Goal: Transaction & Acquisition: Purchase product/service

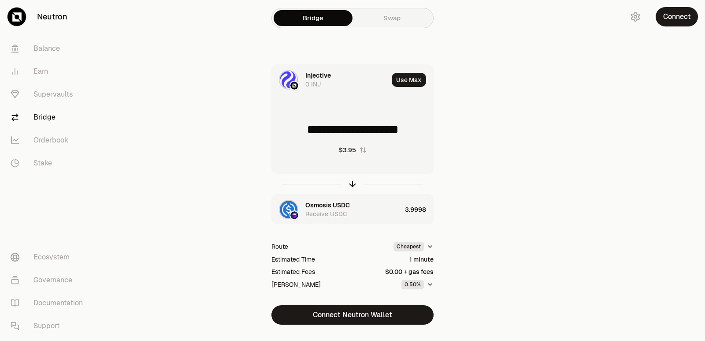
click at [353, 183] on icon "button" at bounding box center [353, 184] width 0 height 6
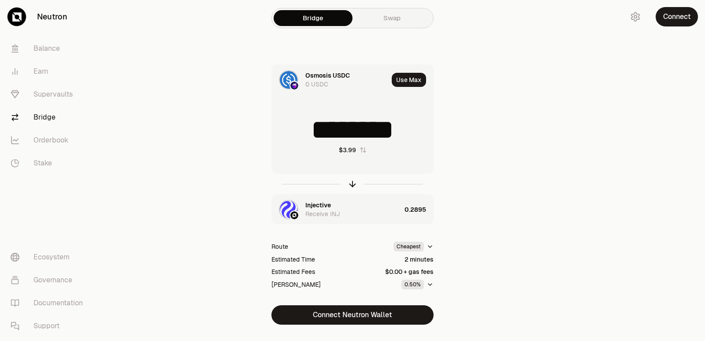
click at [353, 183] on icon "button" at bounding box center [353, 184] width 0 height 6
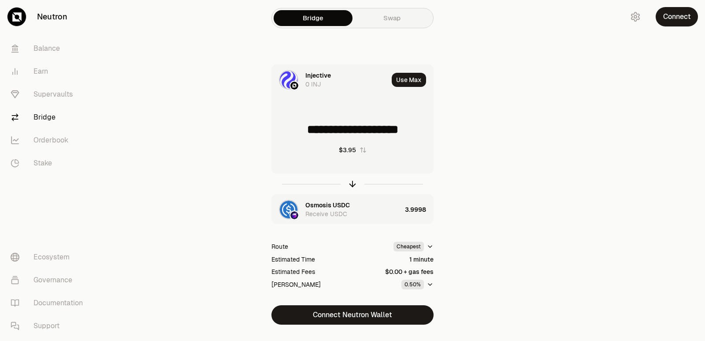
click at [353, 183] on icon "button" at bounding box center [353, 184] width 0 height 6
type input "********"
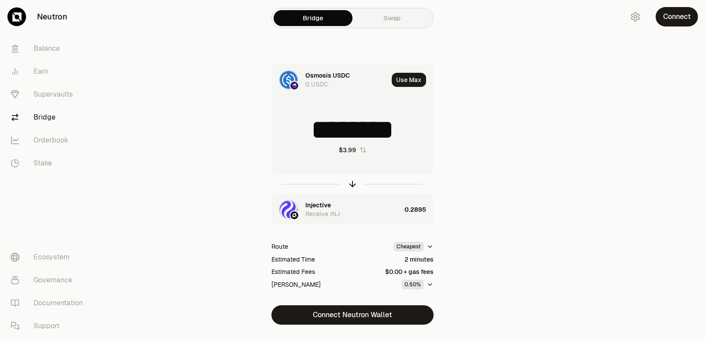
click at [314, 202] on div "Injective" at bounding box center [319, 205] width 26 height 9
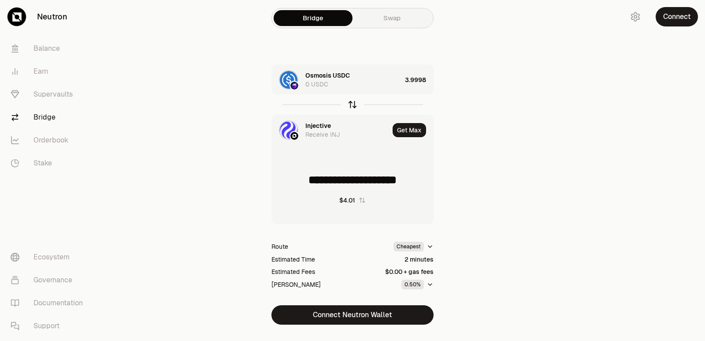
click at [351, 104] on icon "button" at bounding box center [353, 105] width 10 height 10
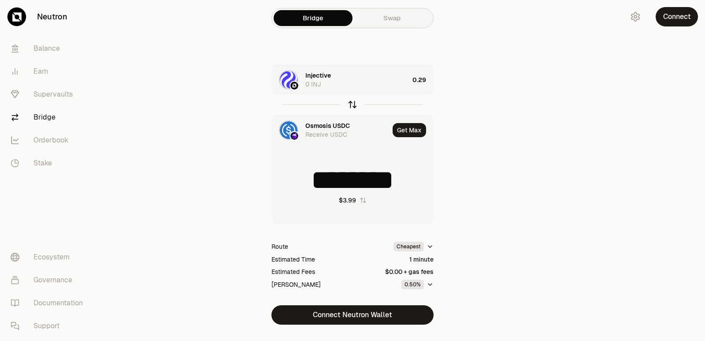
type input "********"
click at [315, 72] on div "Injective" at bounding box center [319, 75] width 26 height 9
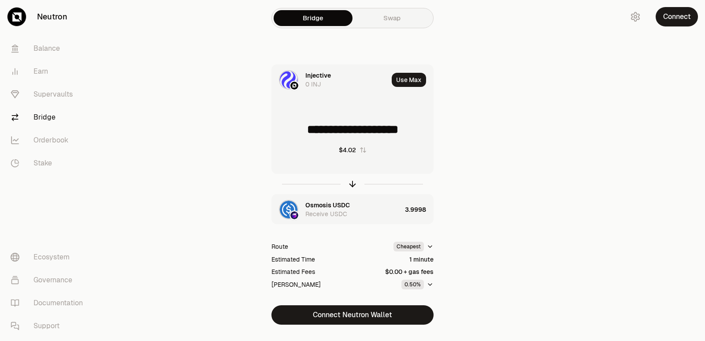
click at [312, 76] on div "Injective" at bounding box center [319, 75] width 26 height 9
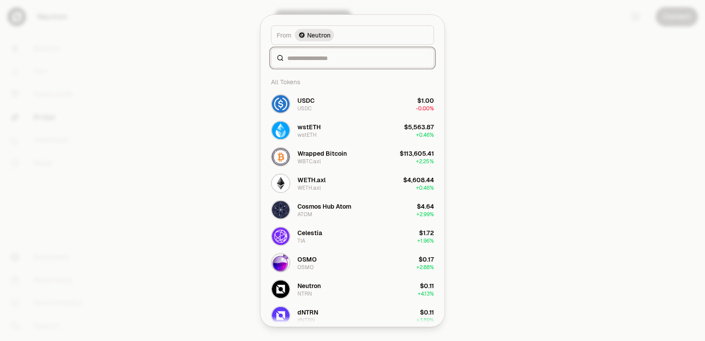
type input "**********"
click at [320, 56] on input at bounding box center [357, 57] width 141 height 9
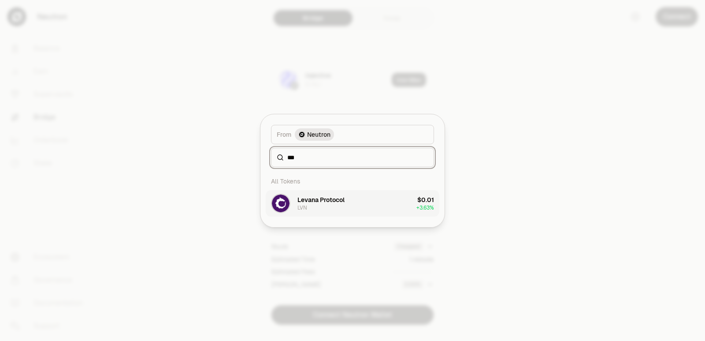
type input "***"
click at [324, 207] on div "Levana Protocol LVN" at bounding box center [321, 203] width 47 height 16
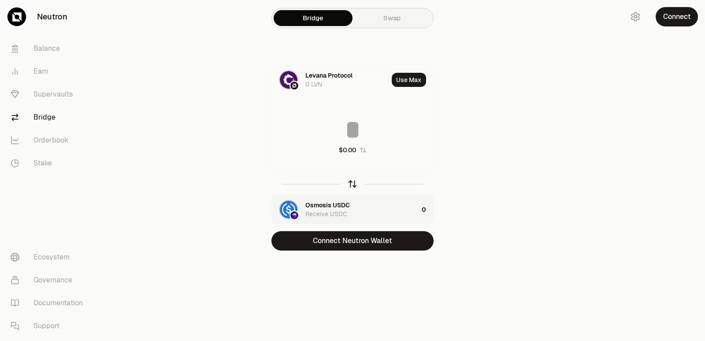
click at [353, 183] on icon "button" at bounding box center [353, 184] width 10 height 10
click at [328, 124] on input at bounding box center [352, 129] width 161 height 26
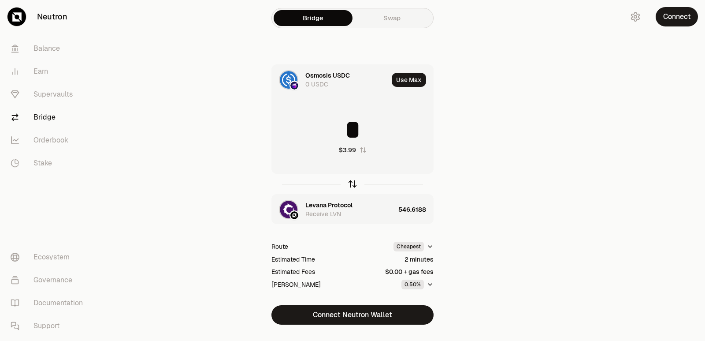
click at [353, 183] on icon "button" at bounding box center [353, 184] width 10 height 10
click at [351, 183] on icon "button" at bounding box center [353, 184] width 10 height 10
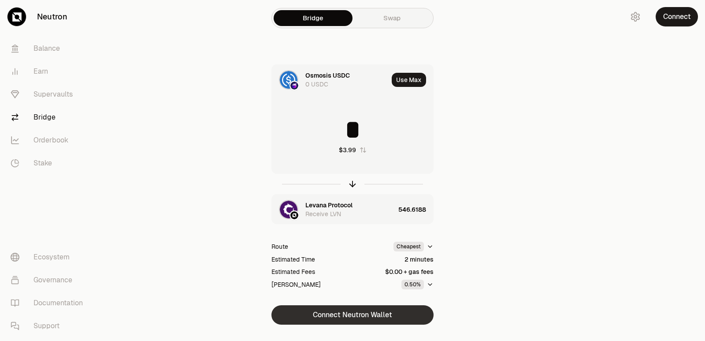
click at [329, 318] on button "Connect Neutron Wallet" at bounding box center [353, 314] width 162 height 19
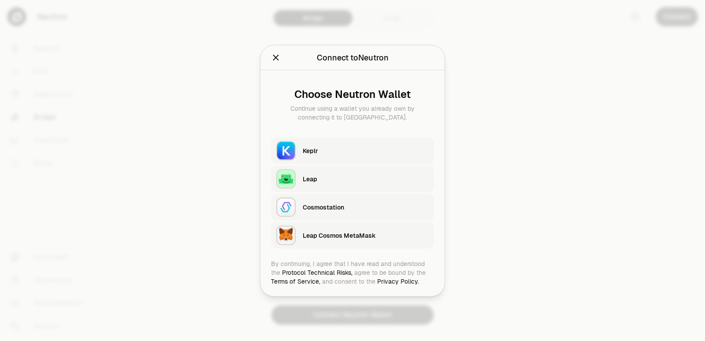
click at [351, 151] on div "Keplr" at bounding box center [366, 150] width 126 height 9
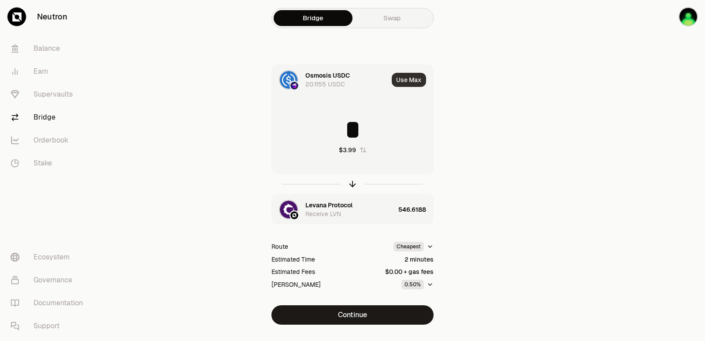
click at [404, 82] on button "Use Max" at bounding box center [409, 80] width 34 height 14
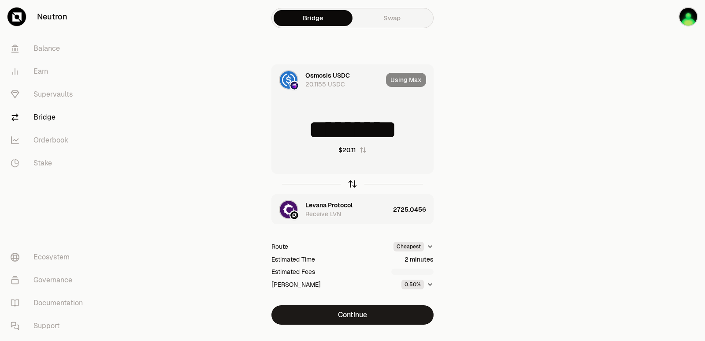
click at [354, 181] on icon "button" at bounding box center [353, 184] width 10 height 10
type input "**********"
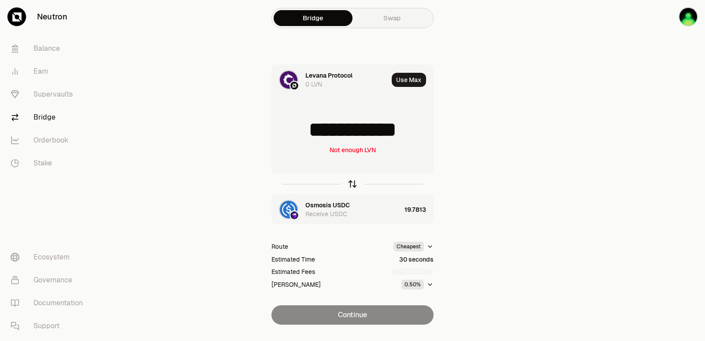
click at [353, 184] on icon "button" at bounding box center [353, 184] width 0 height 6
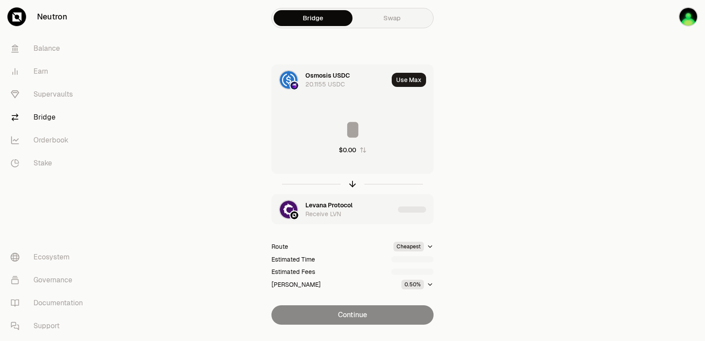
click at [337, 118] on input at bounding box center [352, 129] width 161 height 26
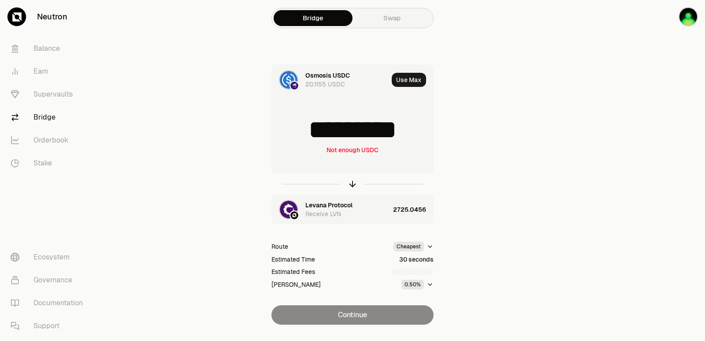
click at [340, 127] on input "*********" at bounding box center [352, 129] width 161 height 26
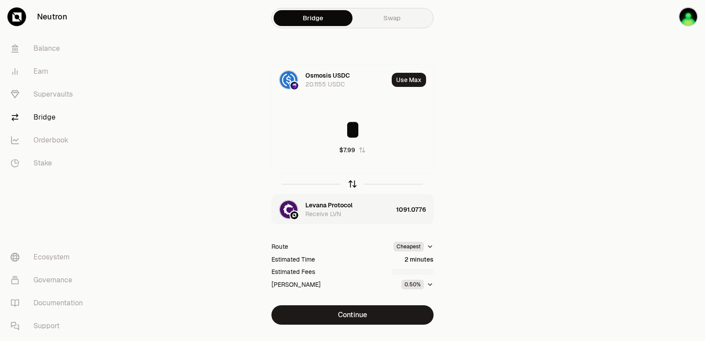
type input "*"
click at [352, 183] on icon "button" at bounding box center [353, 184] width 10 height 10
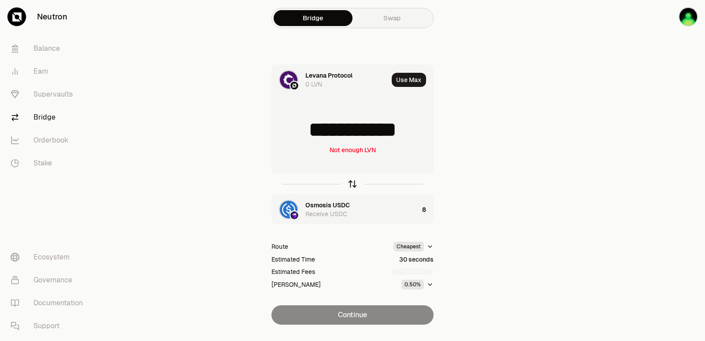
click at [350, 184] on icon "button" at bounding box center [353, 184] width 10 height 10
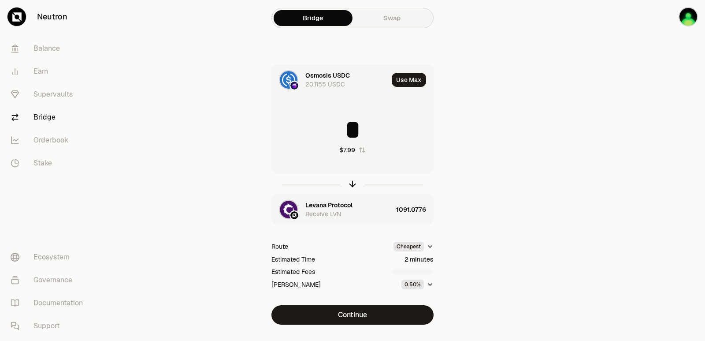
click at [342, 133] on input "*" at bounding box center [352, 129] width 161 height 26
click at [353, 182] on icon "button" at bounding box center [353, 184] width 0 height 6
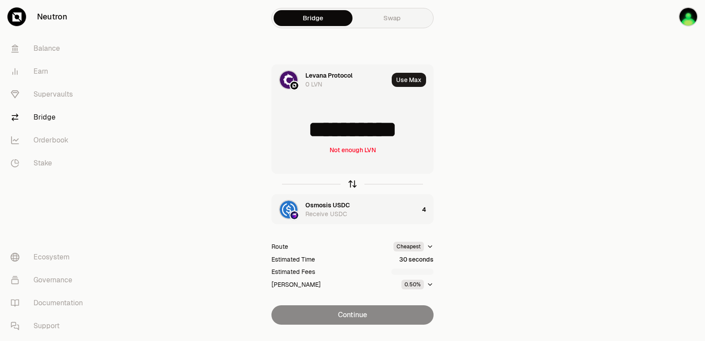
click at [353, 182] on icon "button" at bounding box center [353, 184] width 0 height 6
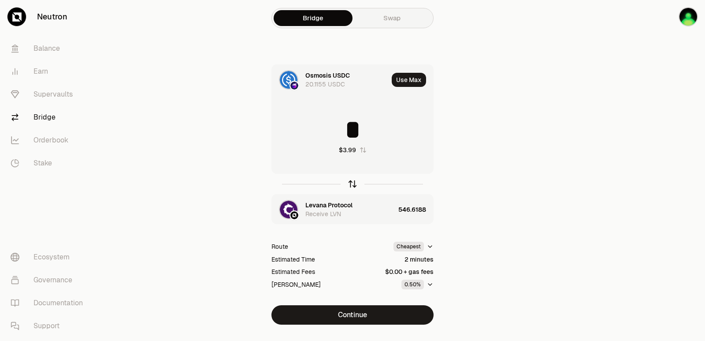
click at [353, 182] on icon "button" at bounding box center [353, 184] width 0 height 6
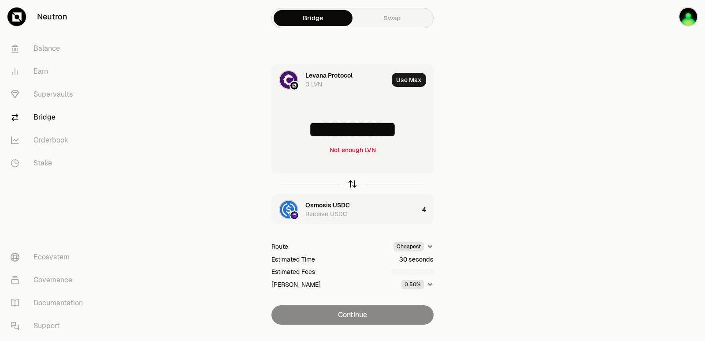
click at [351, 184] on icon "button" at bounding box center [353, 184] width 10 height 10
type input "*"
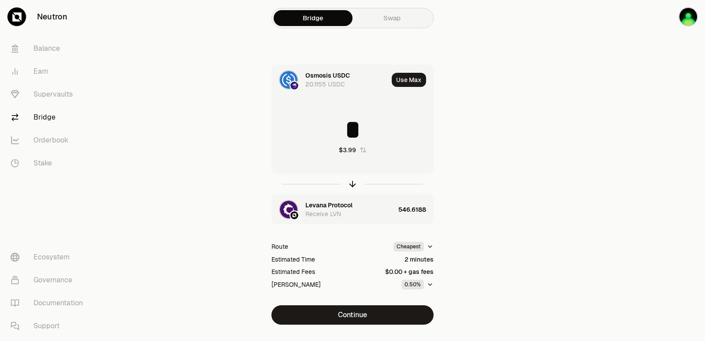
click at [329, 208] on div "Levana Protocol" at bounding box center [329, 205] width 47 height 9
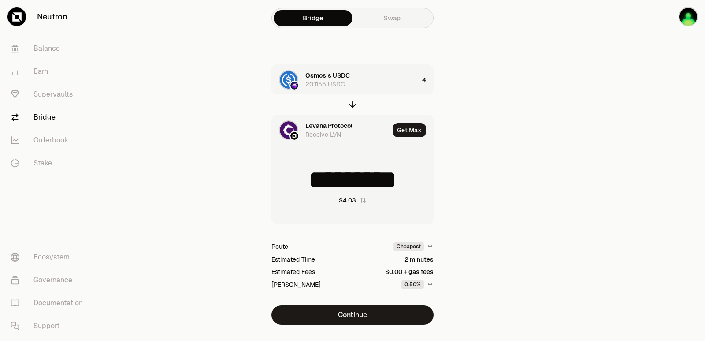
click at [317, 123] on div "Levana Protocol" at bounding box center [329, 125] width 47 height 9
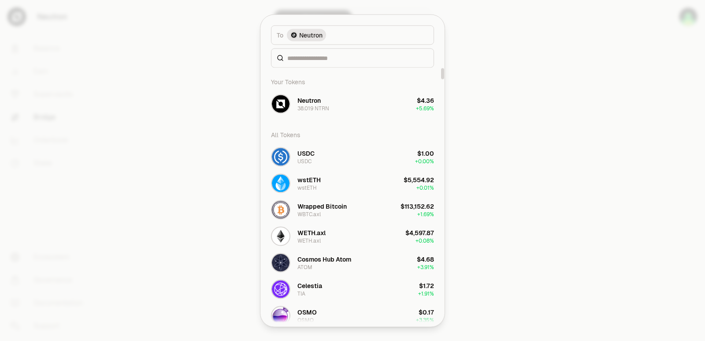
click at [467, 151] on div at bounding box center [352, 170] width 705 height 341
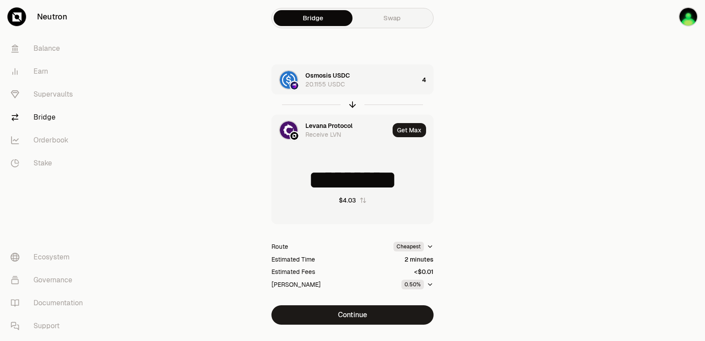
click at [336, 122] on div "Levana Protocol" at bounding box center [329, 125] width 47 height 9
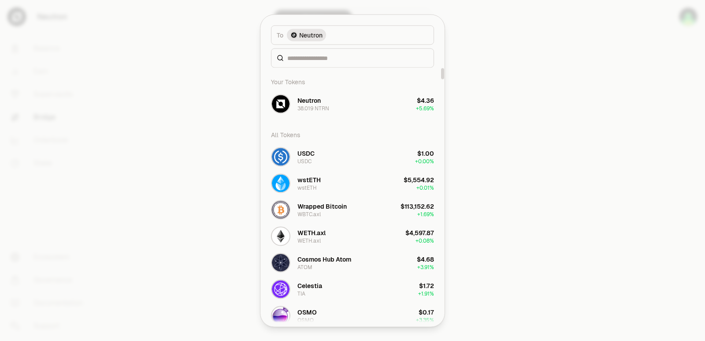
click at [315, 63] on div at bounding box center [352, 57] width 163 height 19
click at [312, 59] on input at bounding box center [357, 57] width 141 height 9
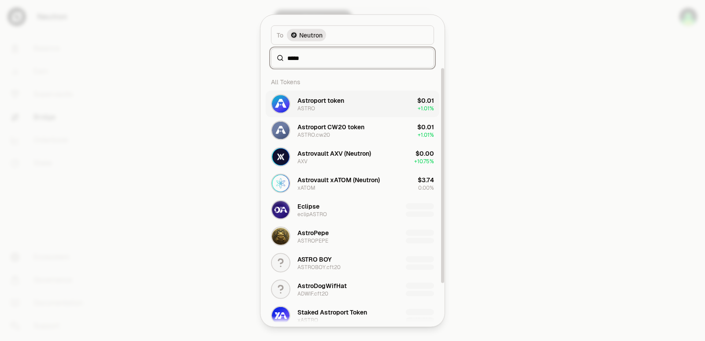
type input "*****"
click at [310, 108] on div "ASTRO" at bounding box center [307, 107] width 18 height 7
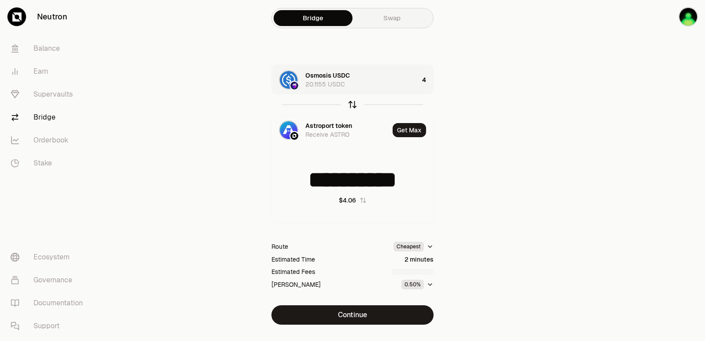
click at [349, 106] on icon "button" at bounding box center [353, 105] width 10 height 10
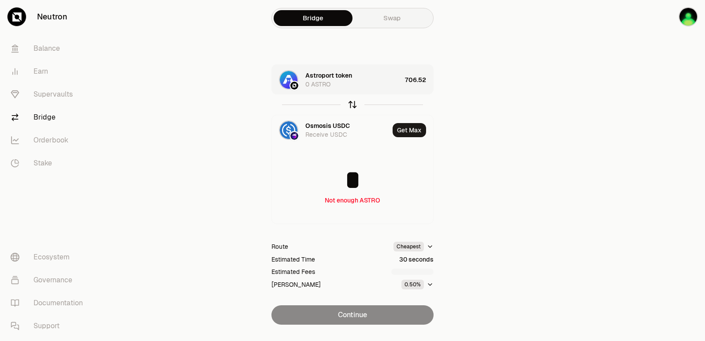
click at [350, 106] on icon "button" at bounding box center [353, 105] width 10 height 10
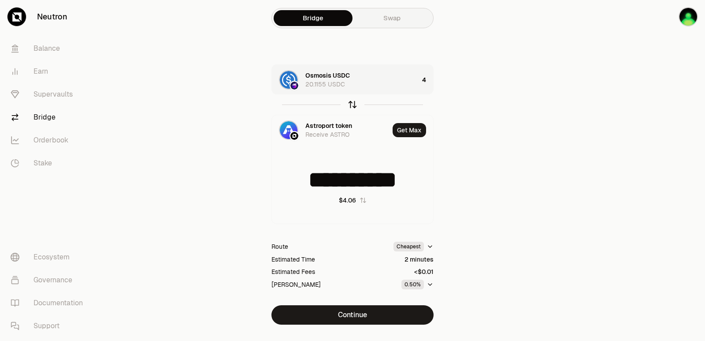
click at [350, 106] on icon "button" at bounding box center [353, 105] width 10 height 10
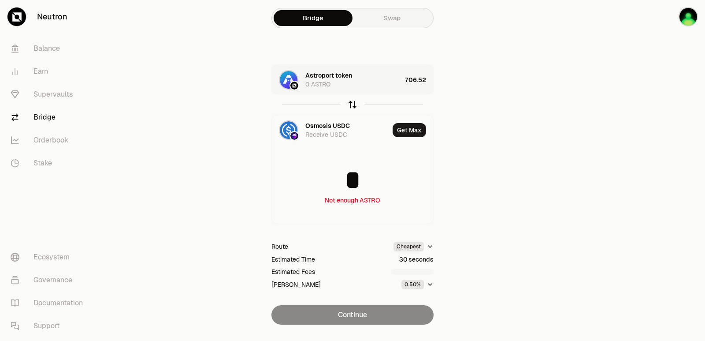
click at [354, 103] on icon "button" at bounding box center [353, 105] width 10 height 10
type input "**********"
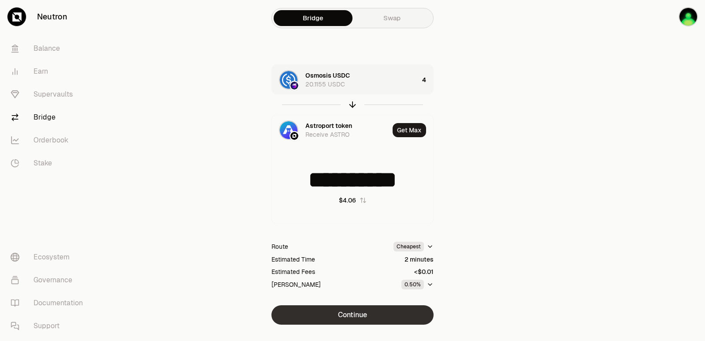
click at [342, 313] on button "Continue" at bounding box center [353, 314] width 162 height 19
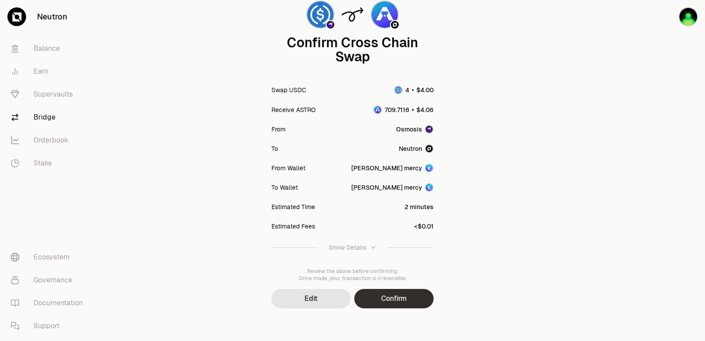
scroll to position [73, 0]
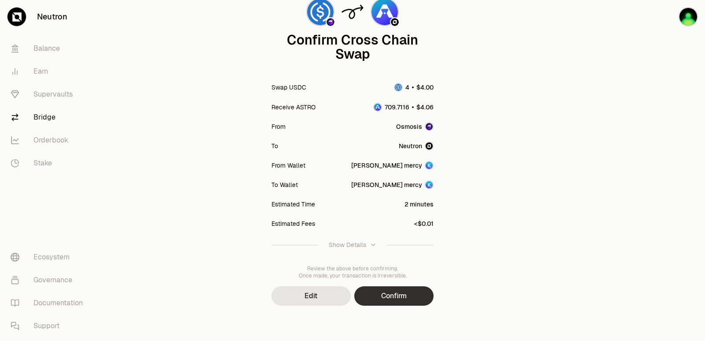
click at [380, 295] on button "Confirm" at bounding box center [393, 295] width 79 height 19
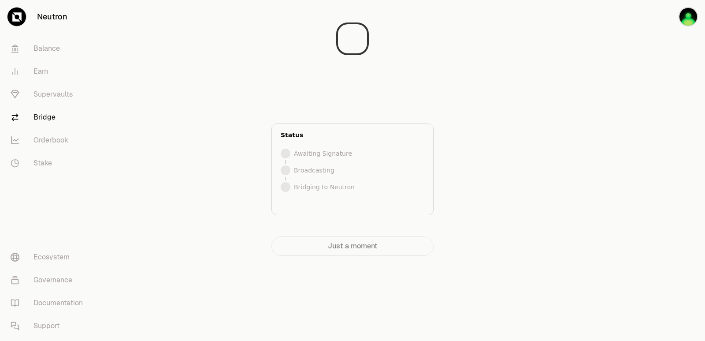
scroll to position [0, 0]
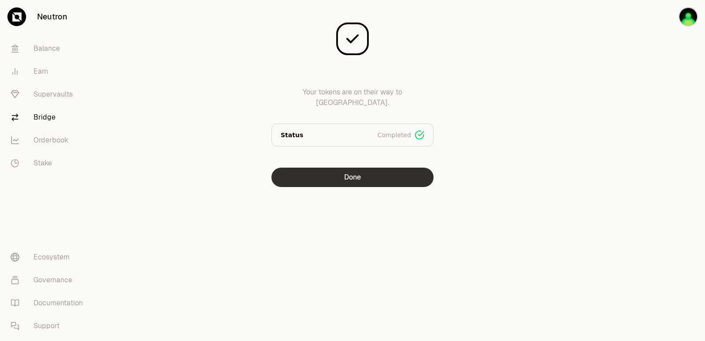
click at [321, 183] on button "Done" at bounding box center [353, 177] width 162 height 19
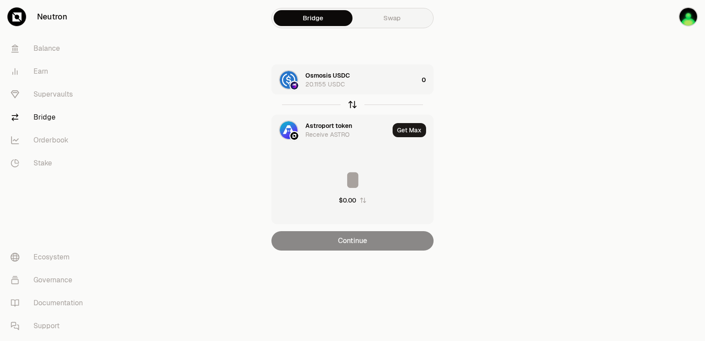
click at [348, 103] on icon "button" at bounding box center [353, 105] width 10 height 10
click at [384, 87] on div "Astroport token 709.7116 ASTRO" at bounding box center [362, 80] width 113 height 18
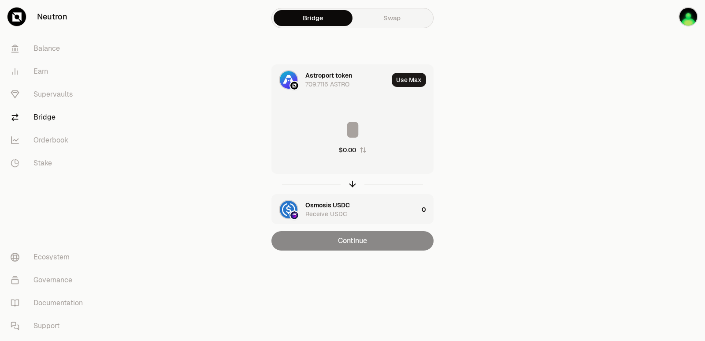
click at [403, 87] on div "Use Max" at bounding box center [412, 80] width 41 height 30
click at [404, 78] on button "Use Max" at bounding box center [409, 80] width 34 height 14
type input "**********"
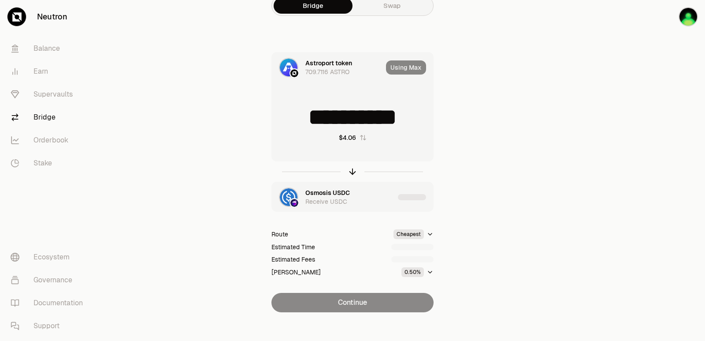
scroll to position [19, 0]
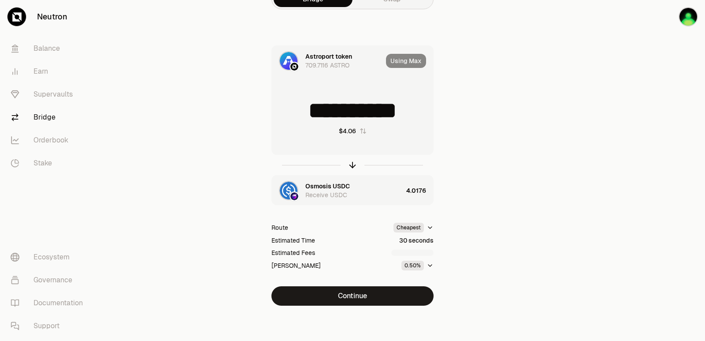
click at [360, 295] on button "Continue" at bounding box center [353, 295] width 162 height 19
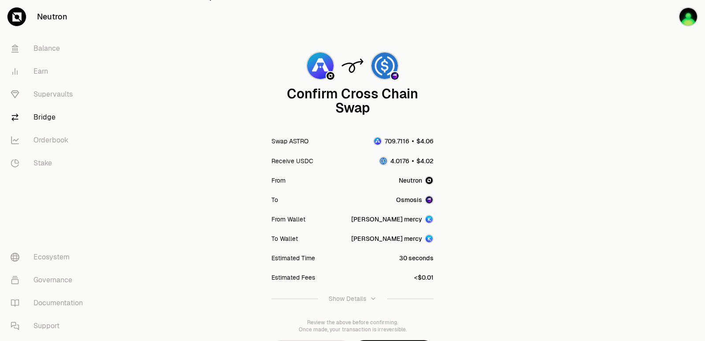
scroll to position [73, 0]
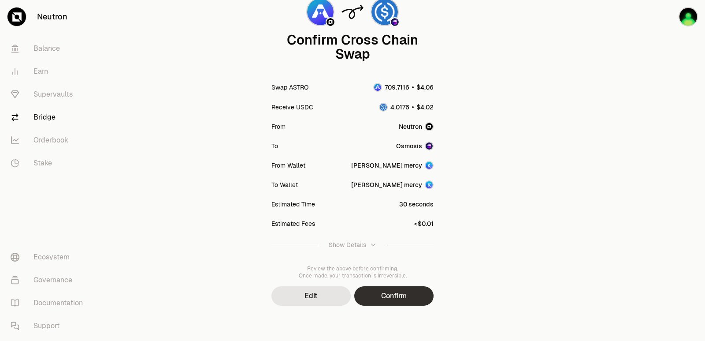
click at [375, 293] on button "Confirm" at bounding box center [393, 295] width 79 height 19
